Goal: Transaction & Acquisition: Purchase product/service

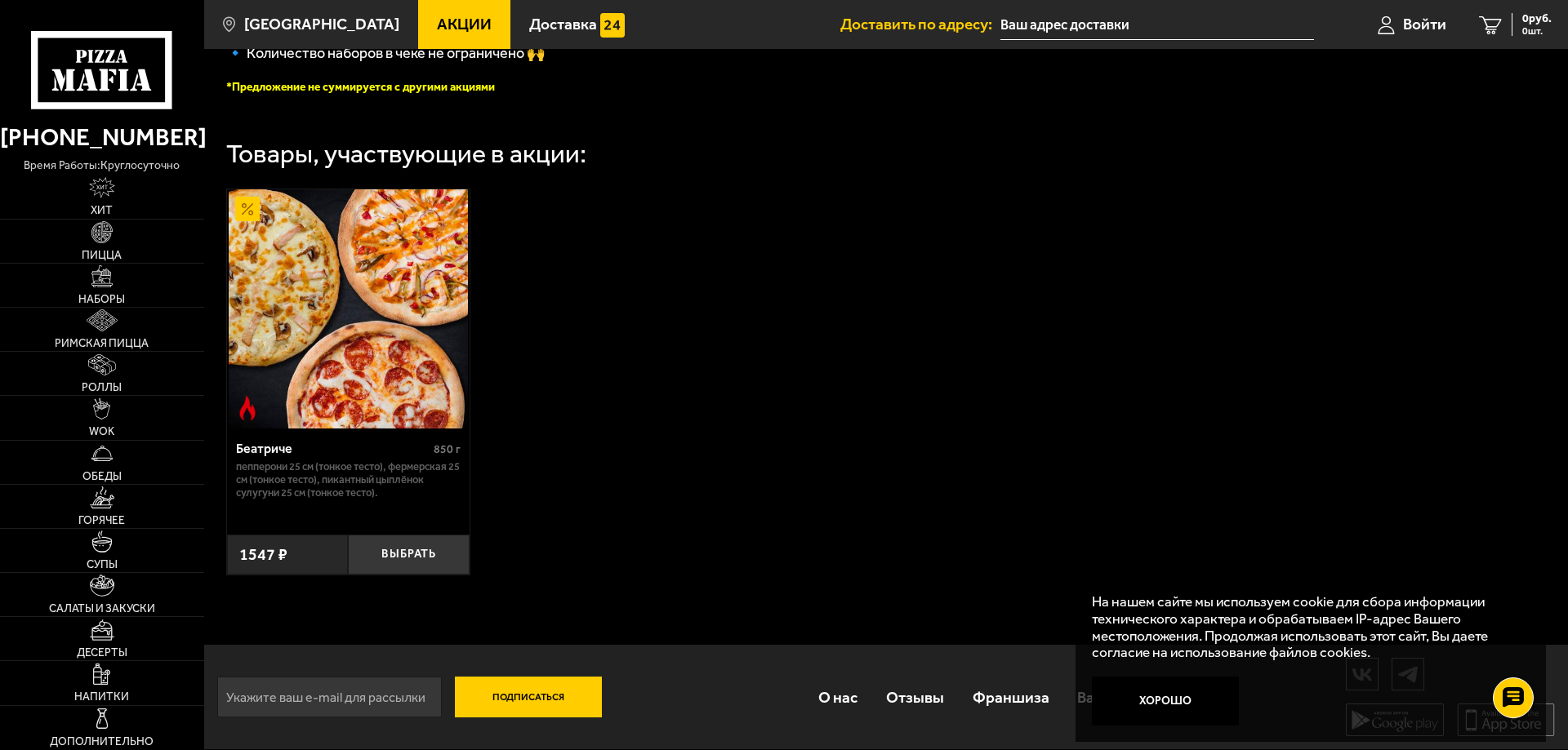
scroll to position [77, 0]
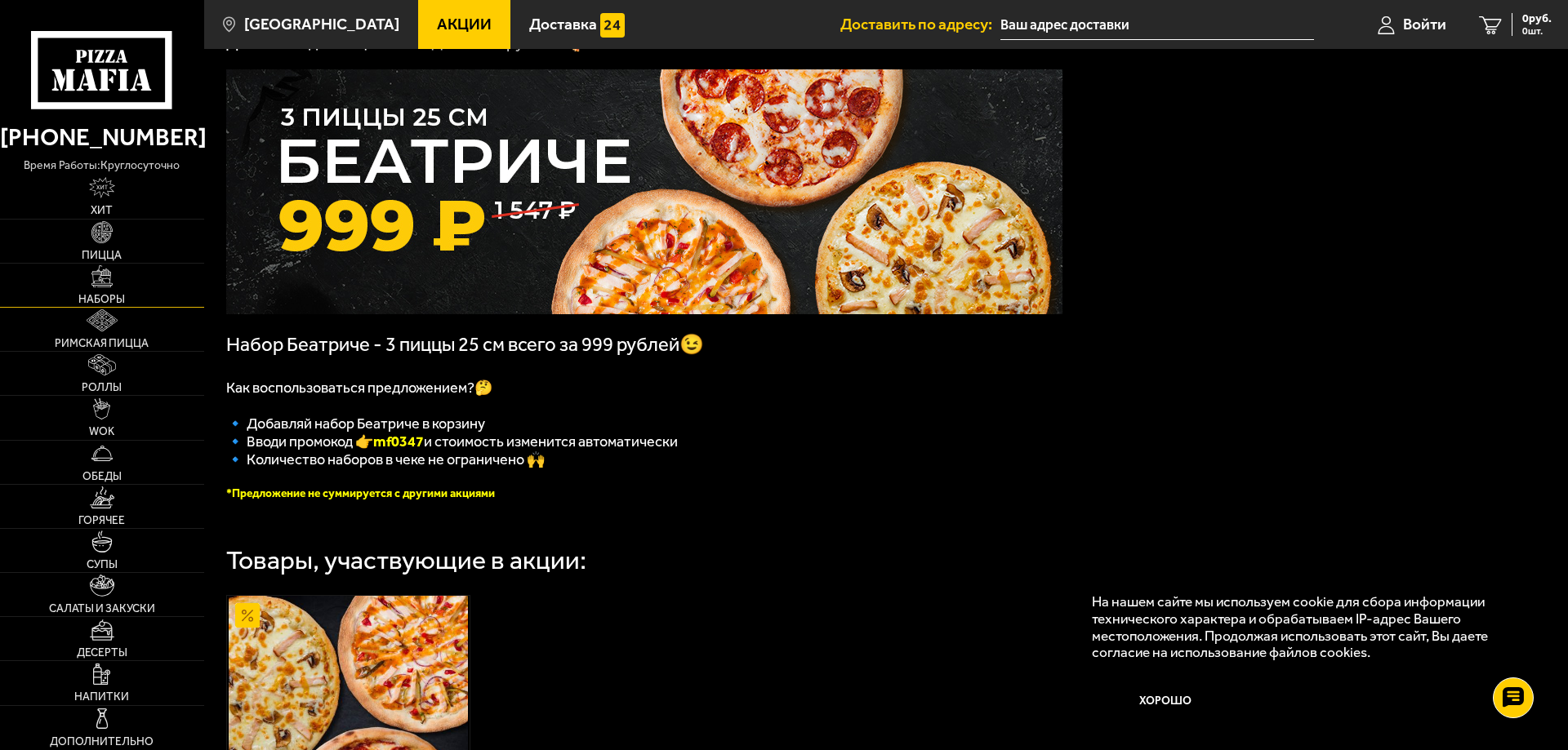
click at [111, 279] on img at bounding box center [103, 276] width 22 height 22
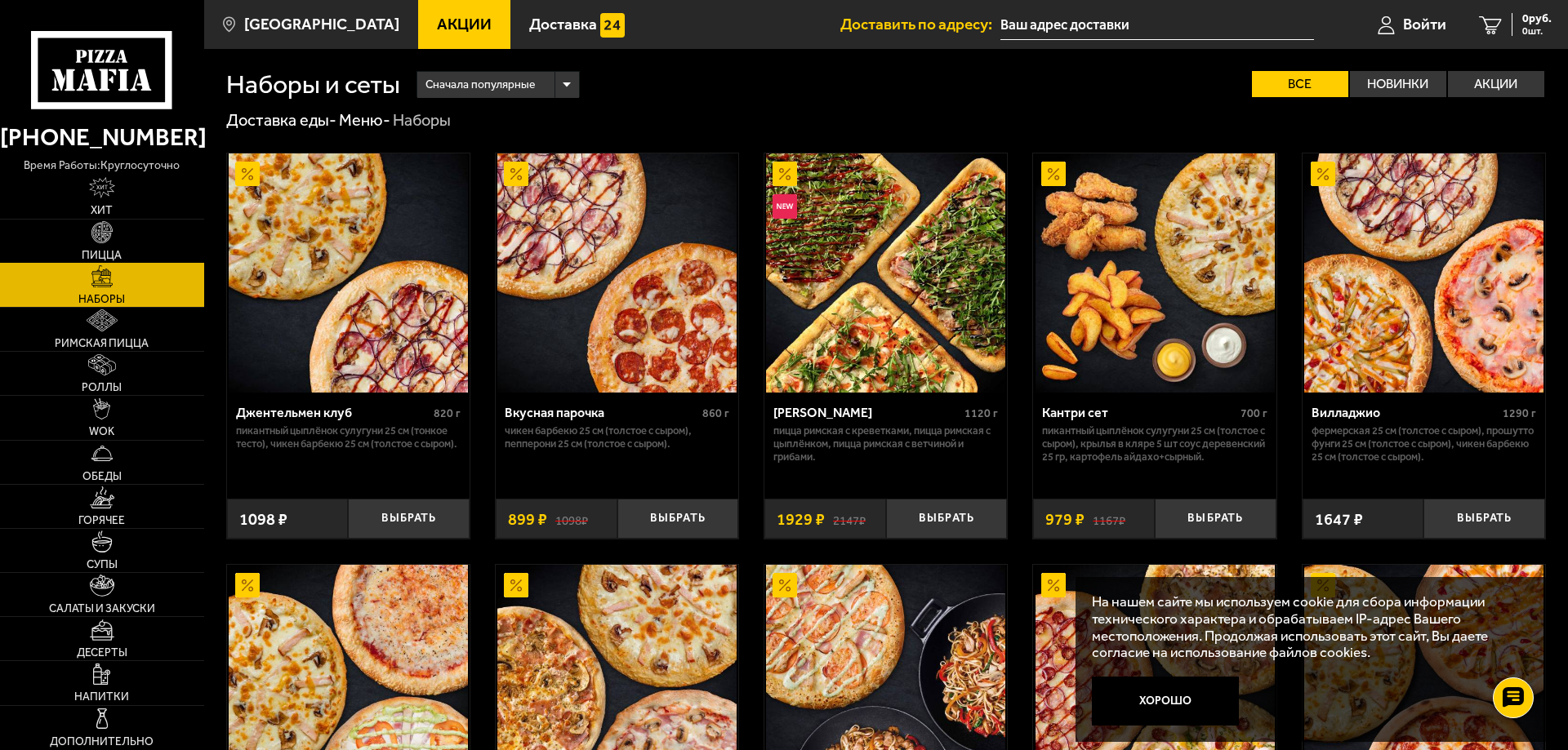
click at [136, 233] on link "Пицца" at bounding box center [102, 240] width 204 height 43
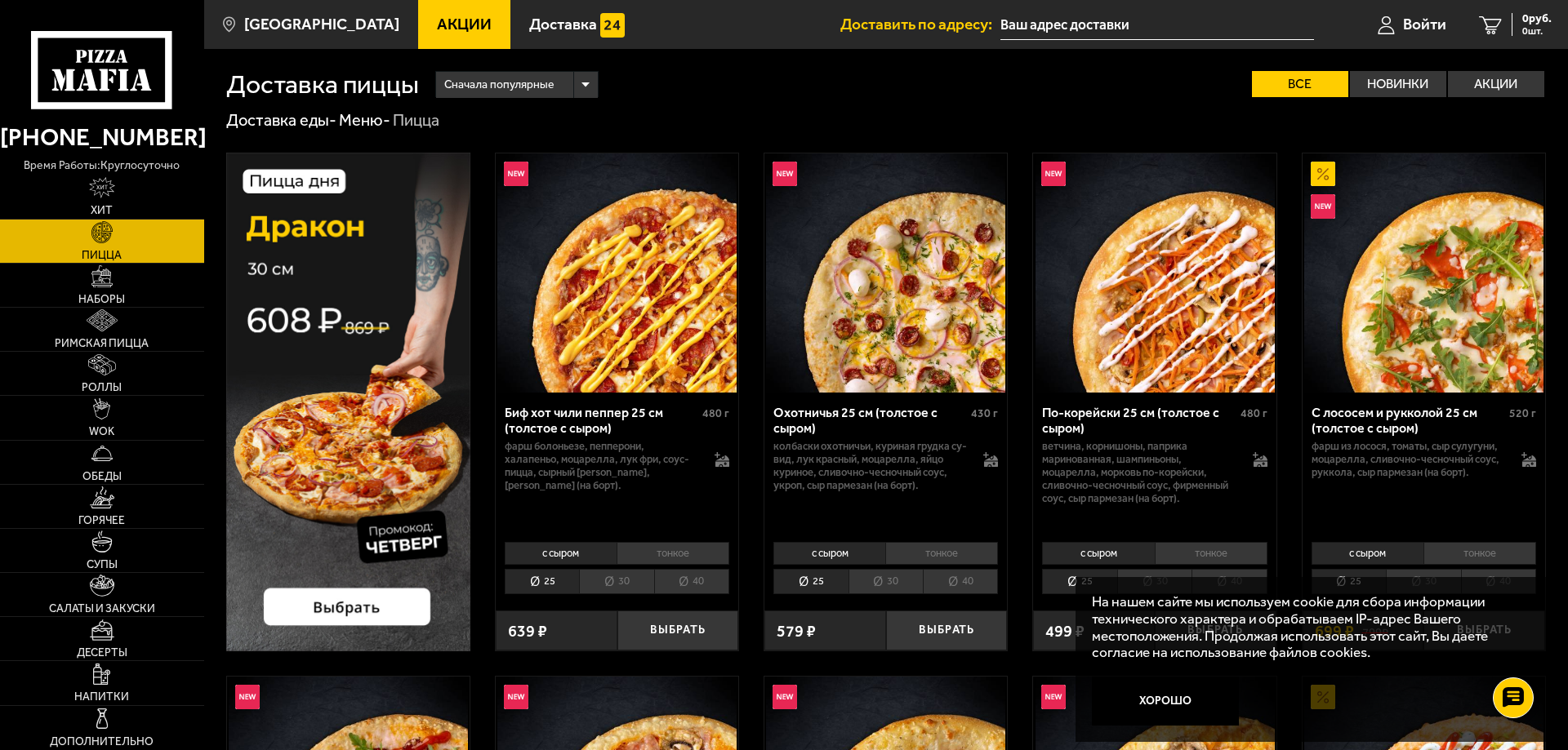
click at [616, 581] on li "30" at bounding box center [615, 582] width 74 height 25
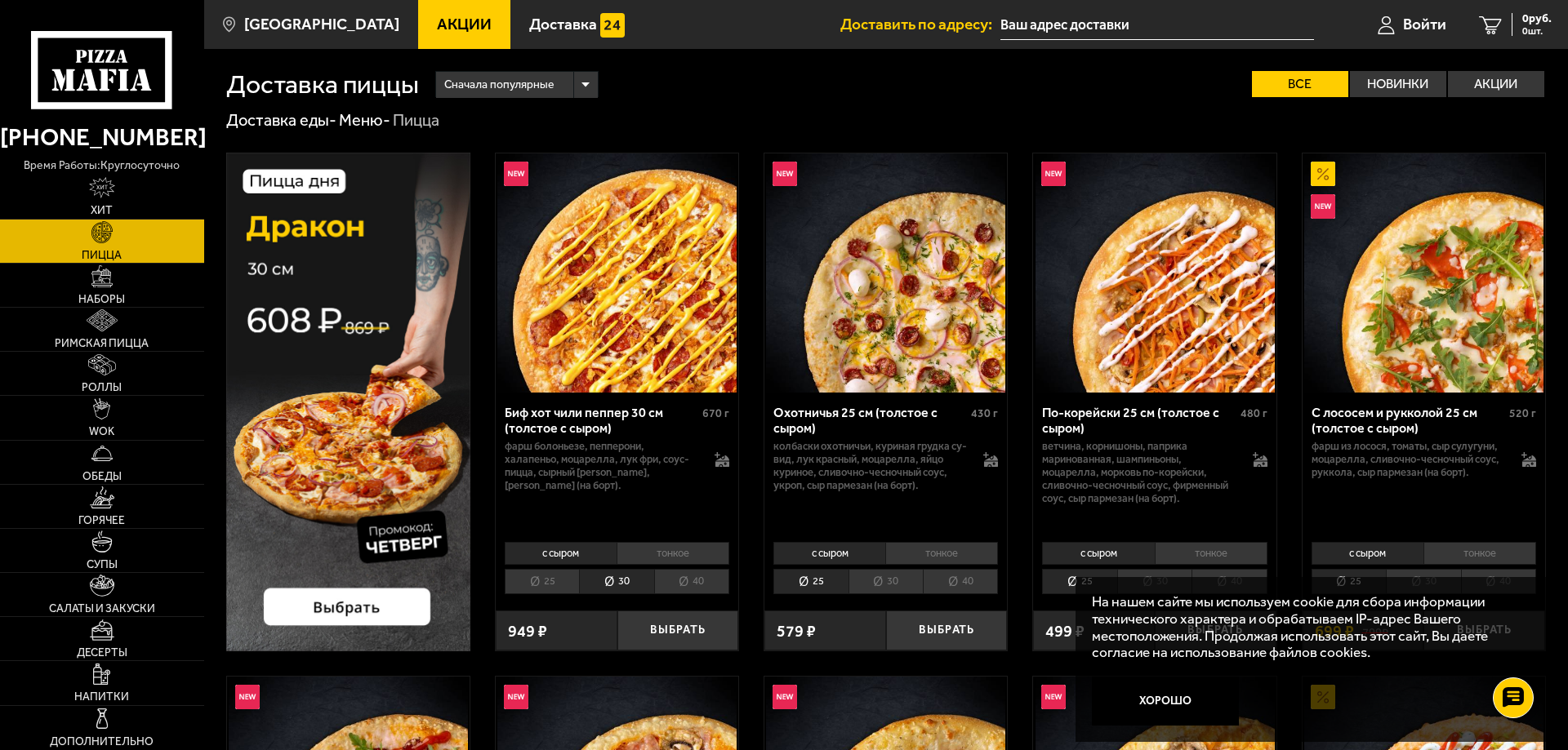
click at [880, 589] on li "30" at bounding box center [885, 582] width 74 height 25
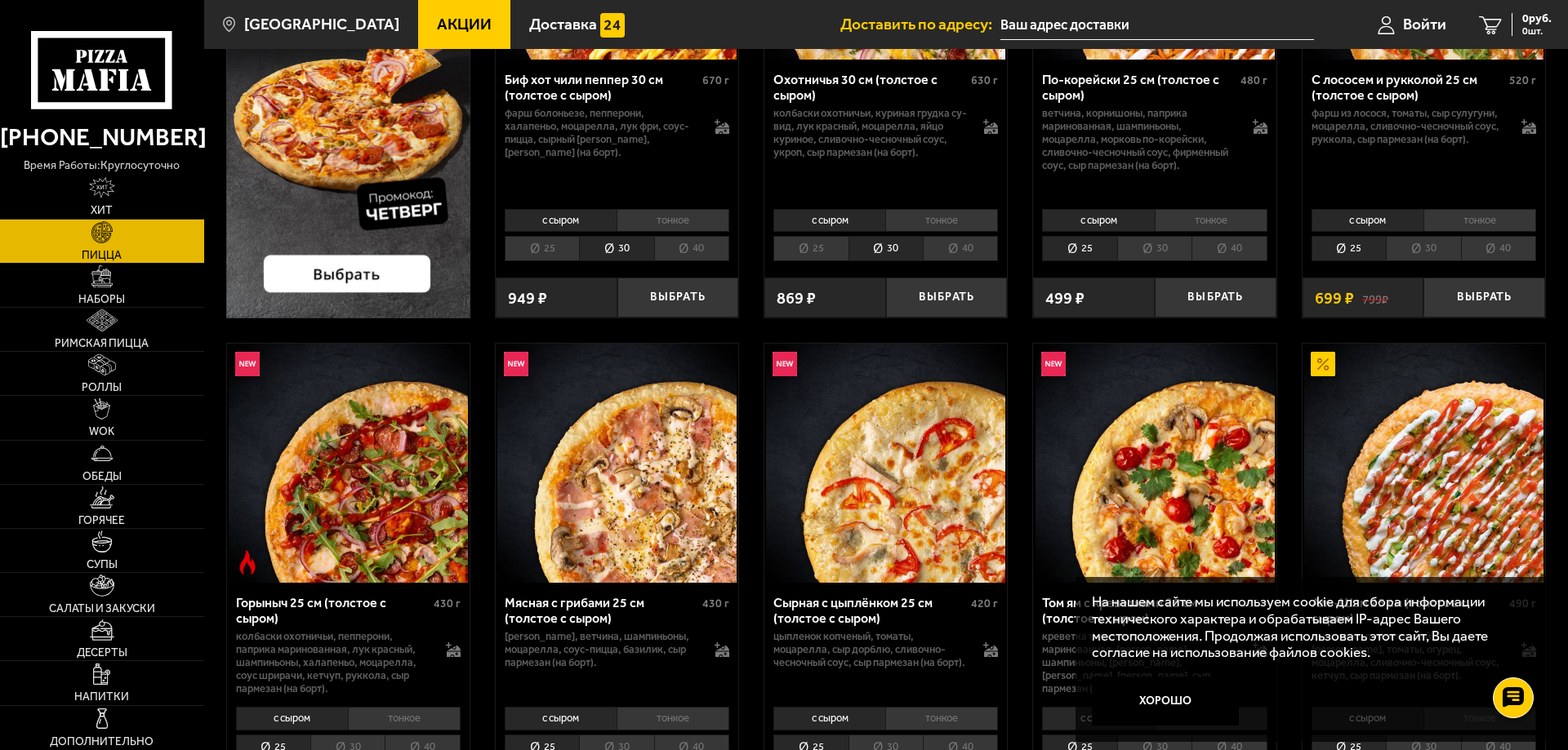
scroll to position [583, 0]
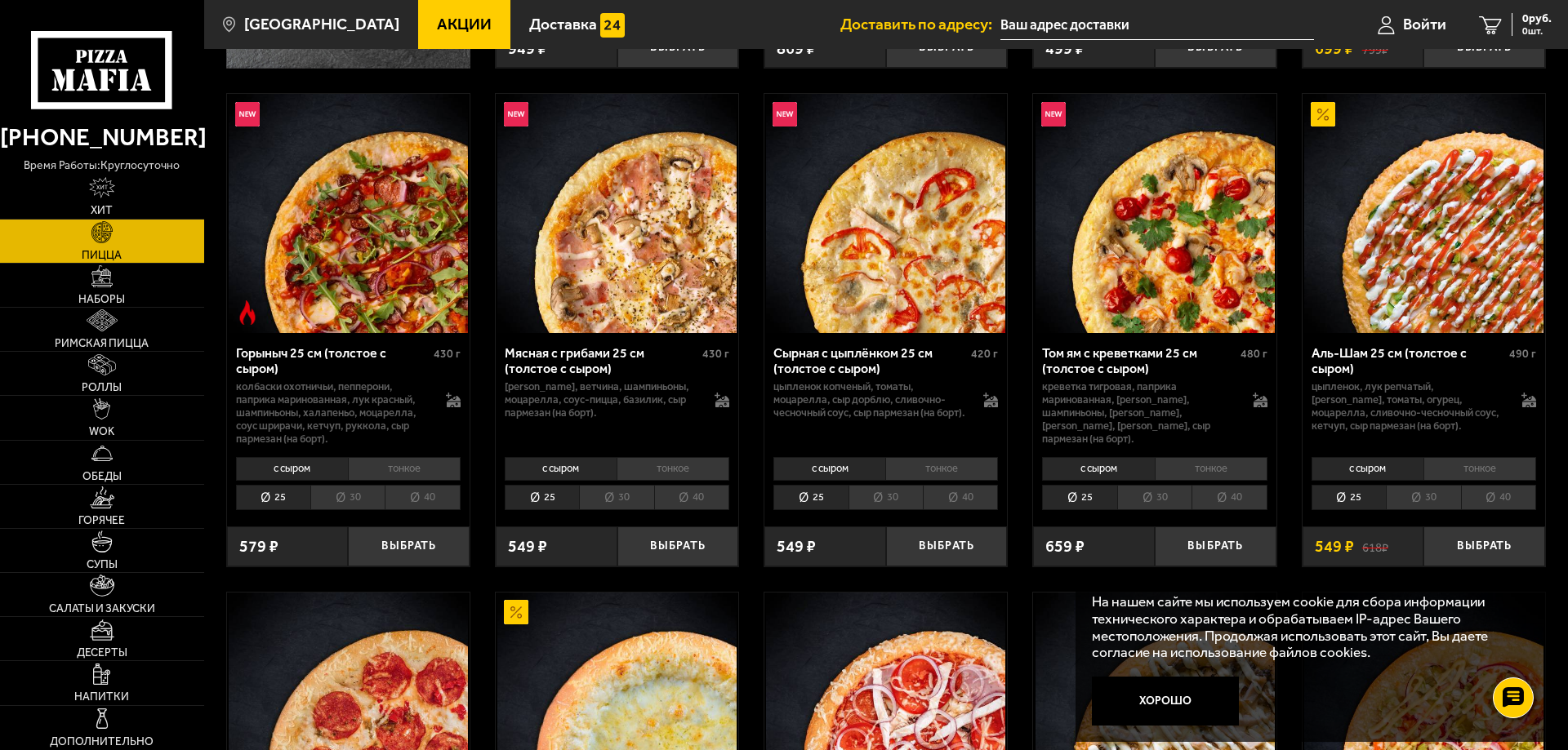
click at [681, 484] on div "с сыром тонкое 25 30 40 Топпинги" at bounding box center [616, 482] width 242 height 62
click at [691, 490] on li "40" at bounding box center [692, 498] width 75 height 25
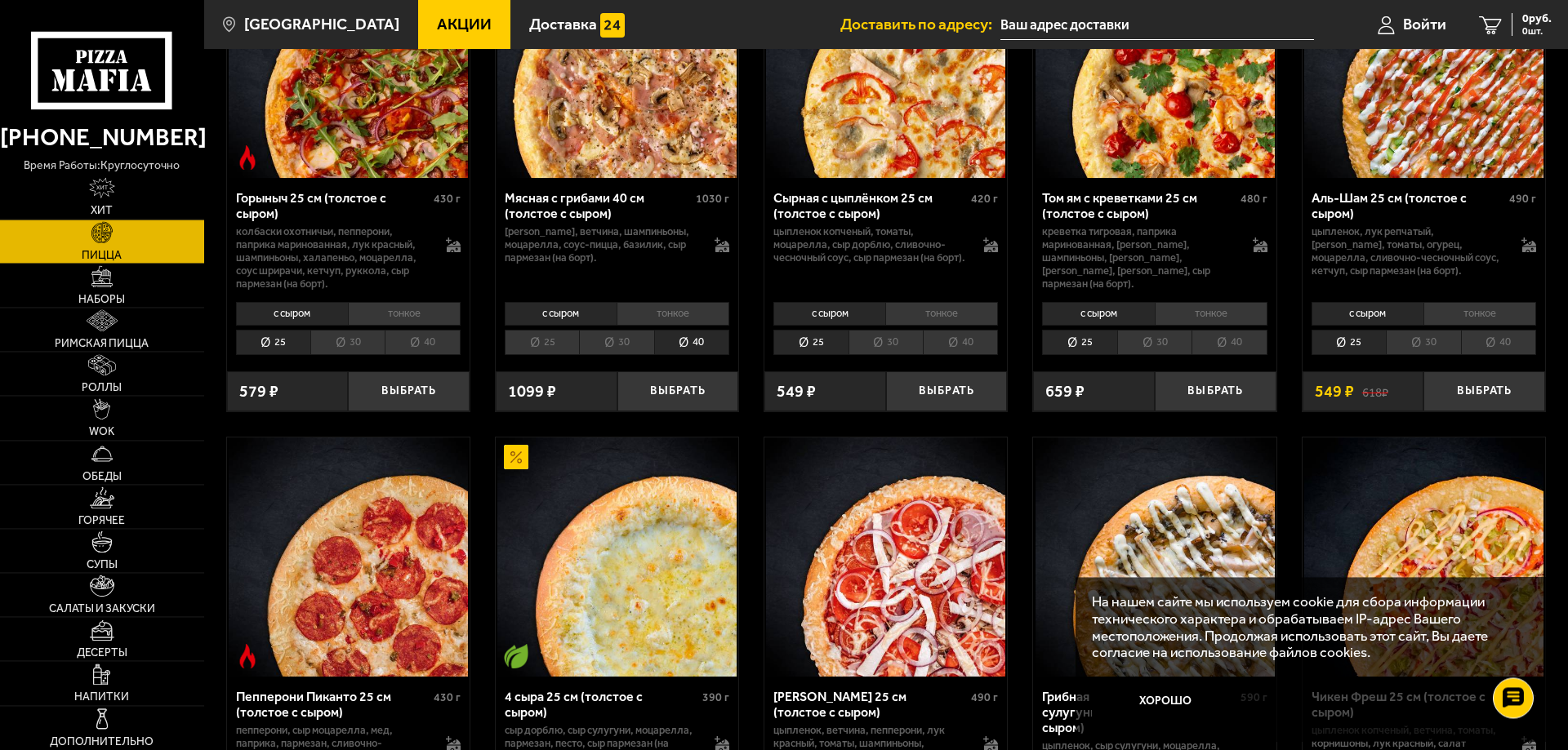
scroll to position [1082, 0]
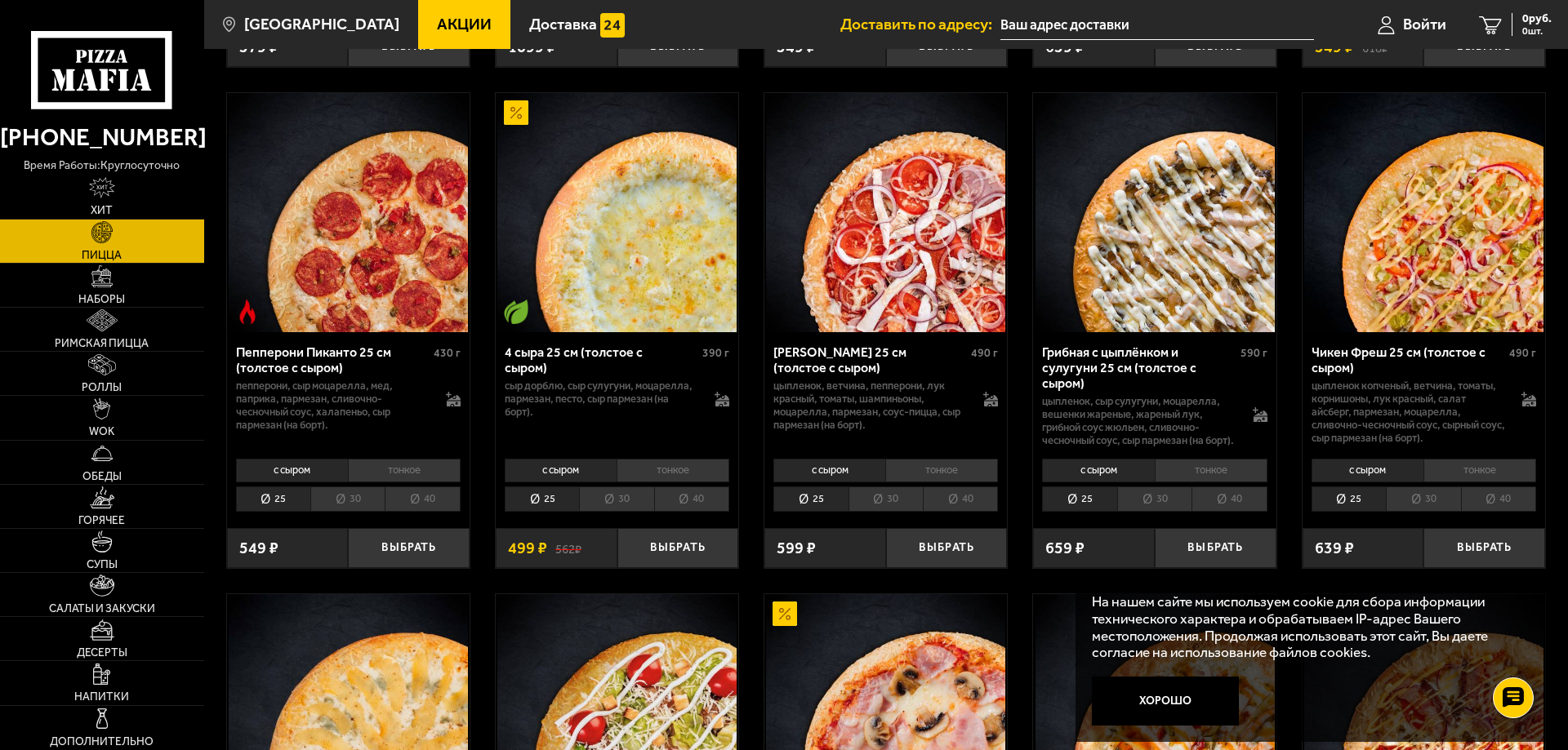
click at [647, 511] on li "30" at bounding box center [615, 499] width 74 height 25
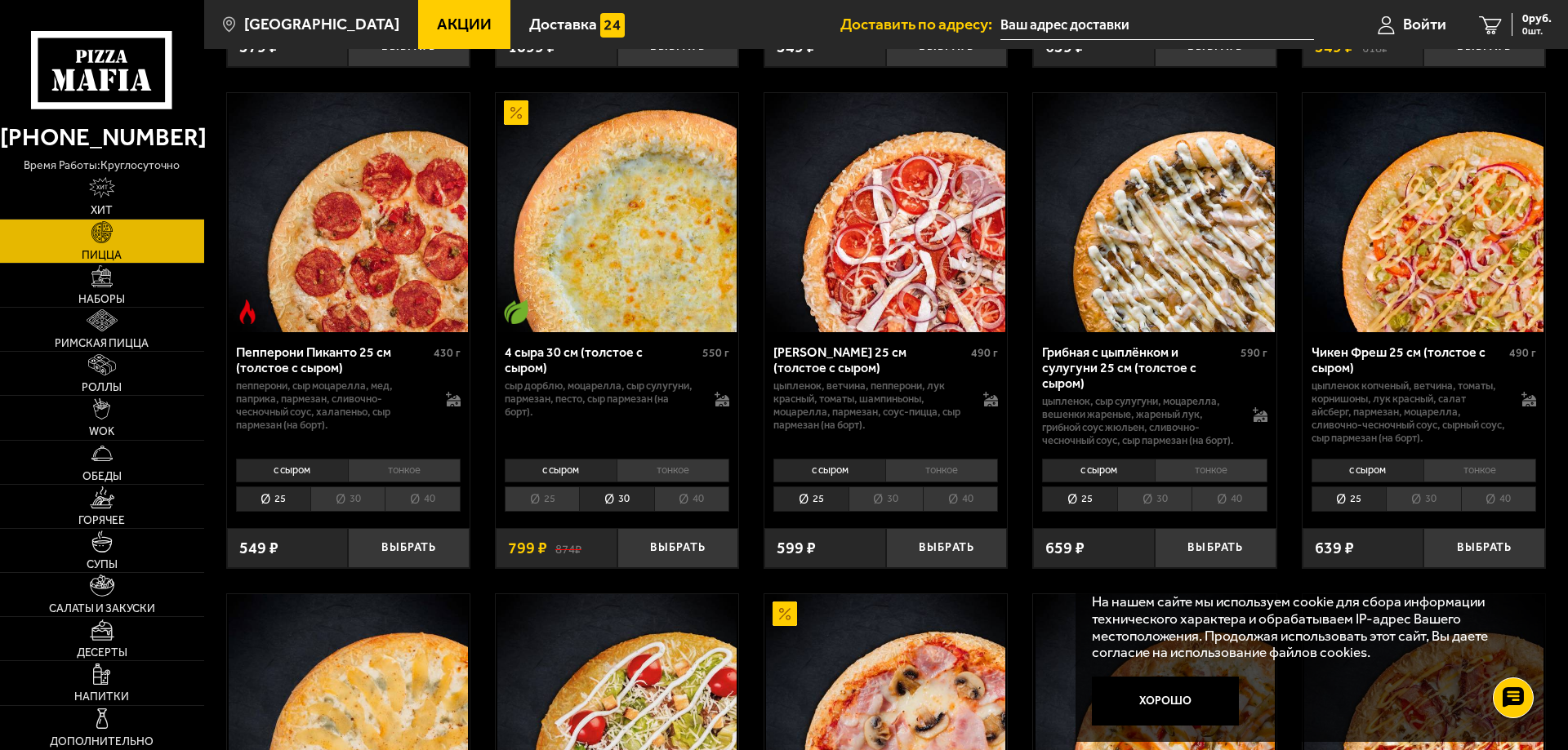
scroll to position [1498, 0]
